Goal: Transaction & Acquisition: Purchase product/service

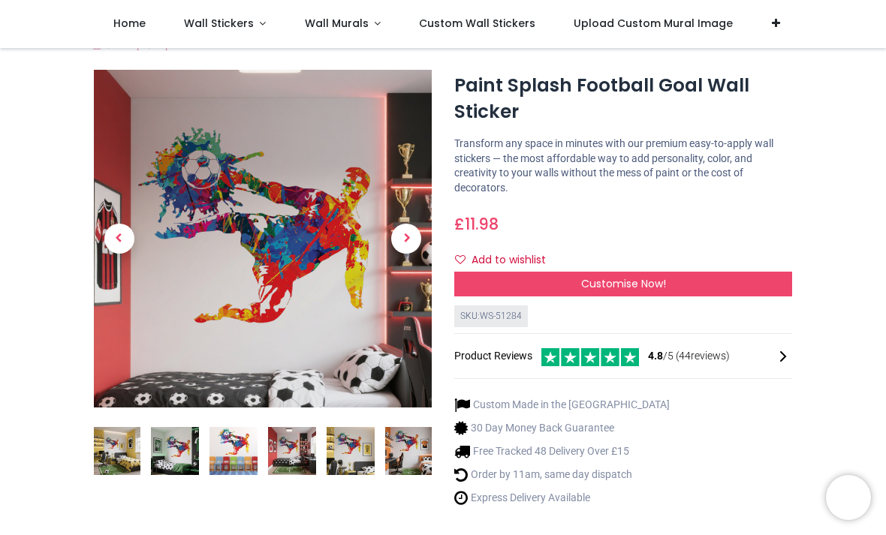
scroll to position [23, 0]
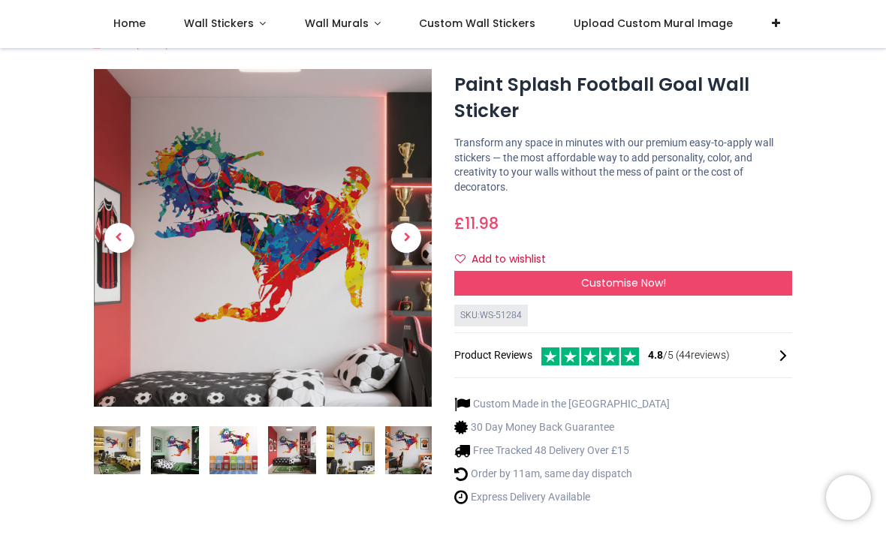
click at [249, 430] on img at bounding box center [234, 451] width 48 height 48
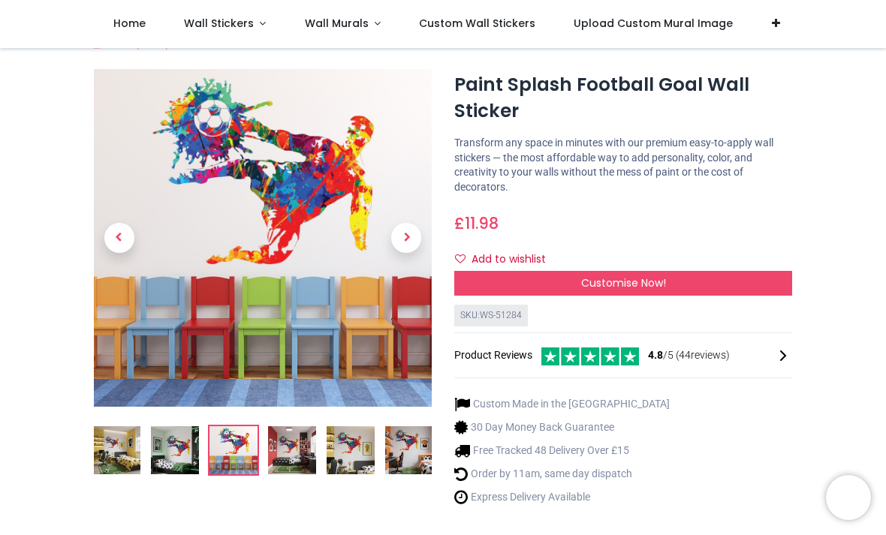
click at [290, 448] on img at bounding box center [292, 451] width 48 height 48
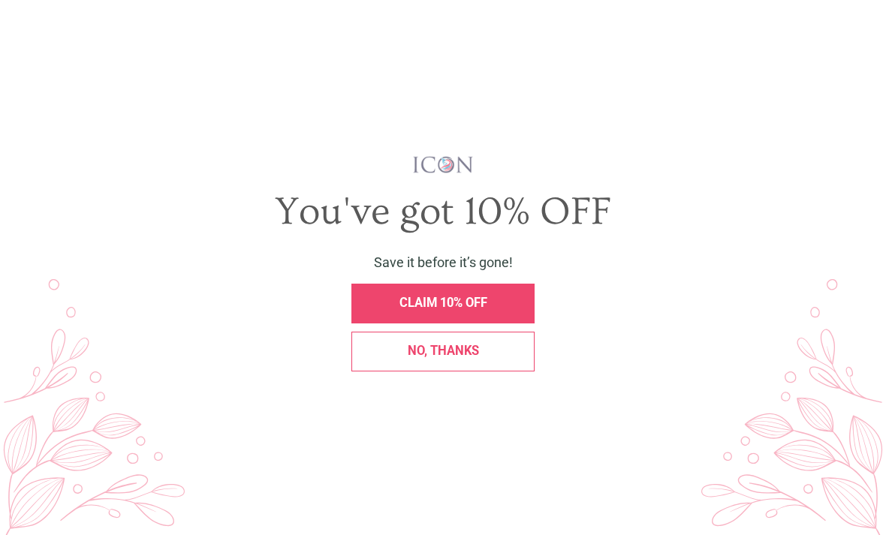
scroll to position [0, 0]
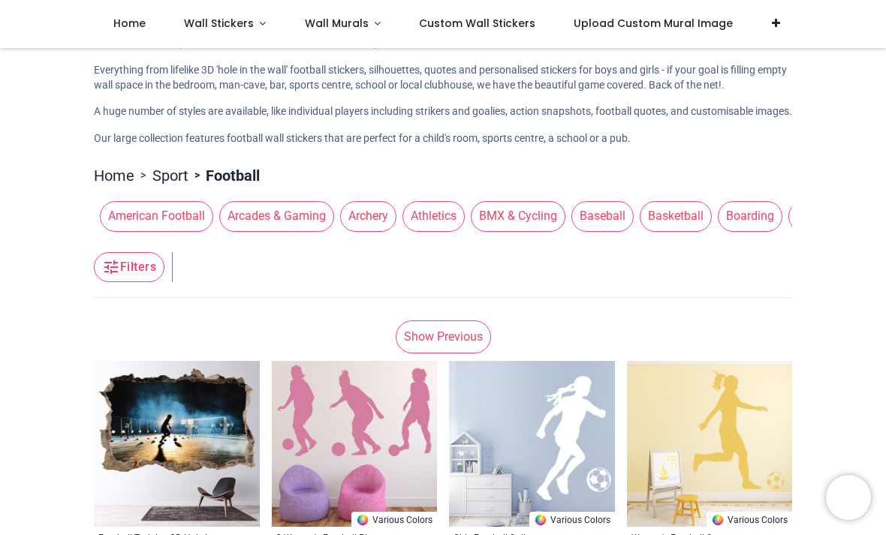
scroll to position [65, 0]
click at [234, 23] on span "Wall Stickers" at bounding box center [219, 23] width 70 height 15
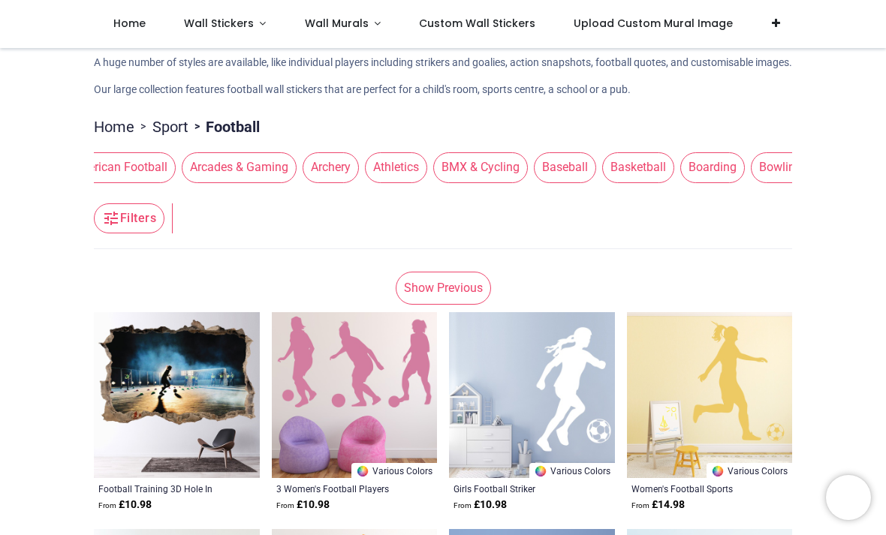
scroll to position [0, 50]
